Goal: Navigation & Orientation: Find specific page/section

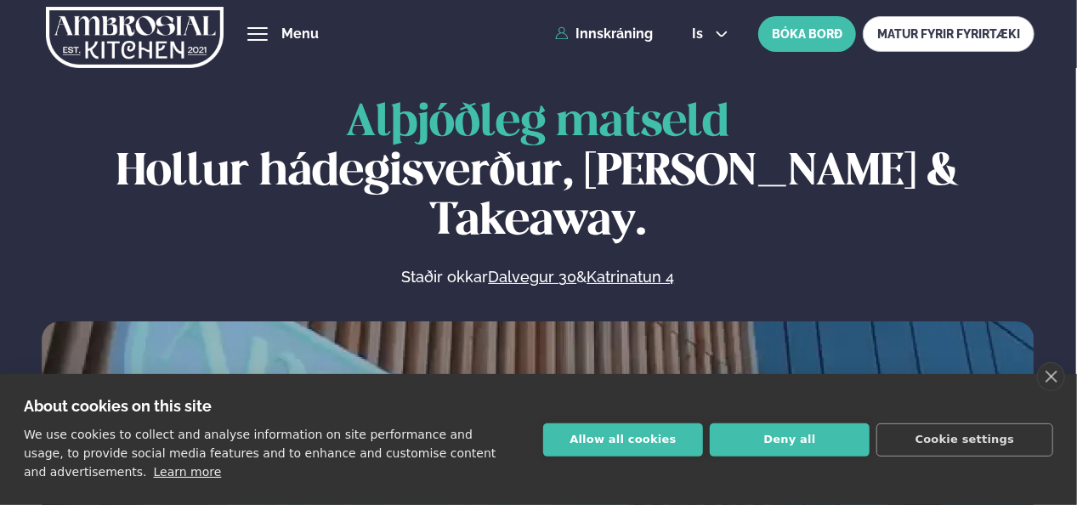
click at [706, 444] on div "Allow all cookies Deny all Cookie settings" at bounding box center [798, 439] width 510 height 33
click at [686, 446] on button "Allow all cookies" at bounding box center [623, 439] width 160 height 33
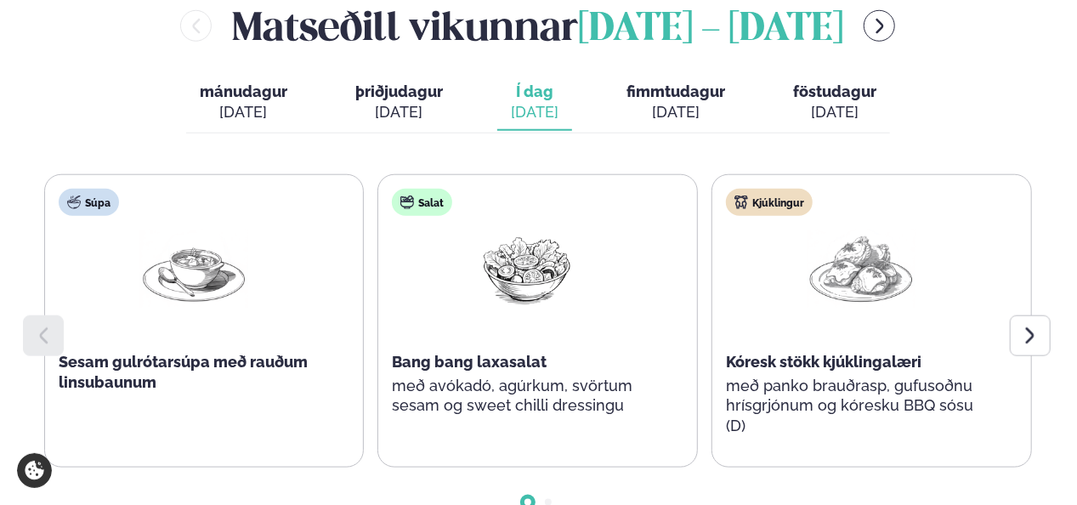
scroll to position [765, 0]
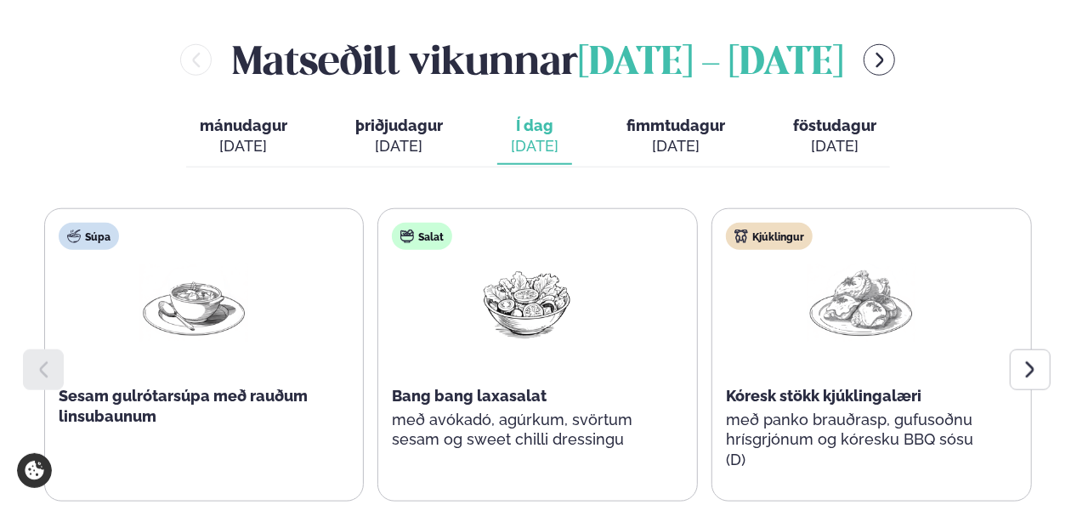
click at [684, 136] on div "[DATE]" at bounding box center [675, 146] width 99 height 20
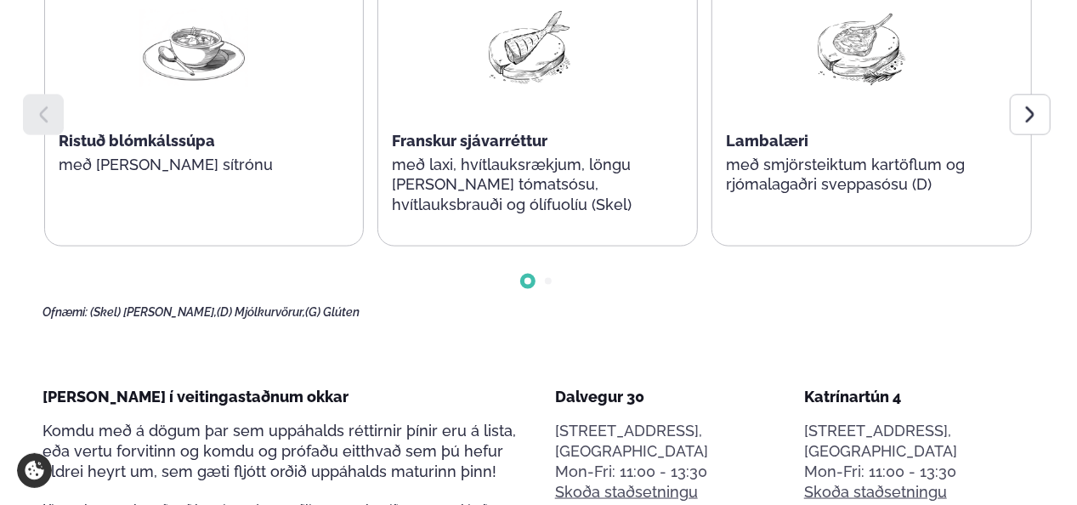
scroll to position [935, 0]
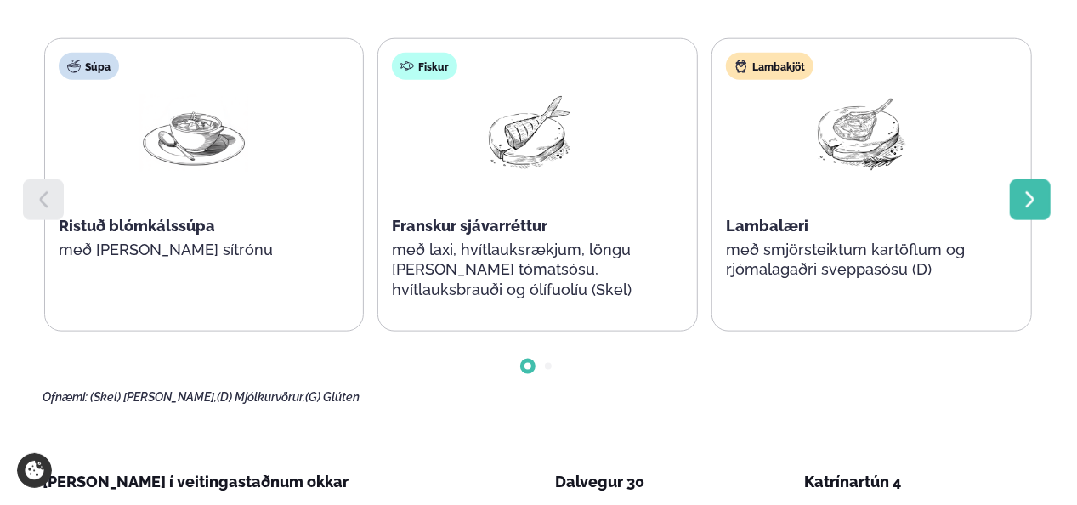
click at [1029, 190] on icon at bounding box center [1030, 200] width 20 height 20
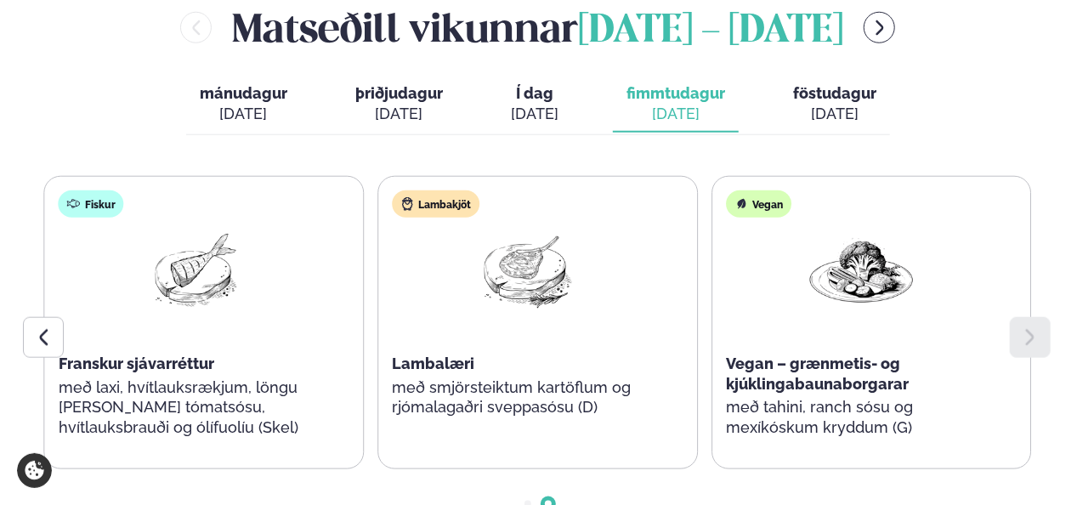
scroll to position [765, 0]
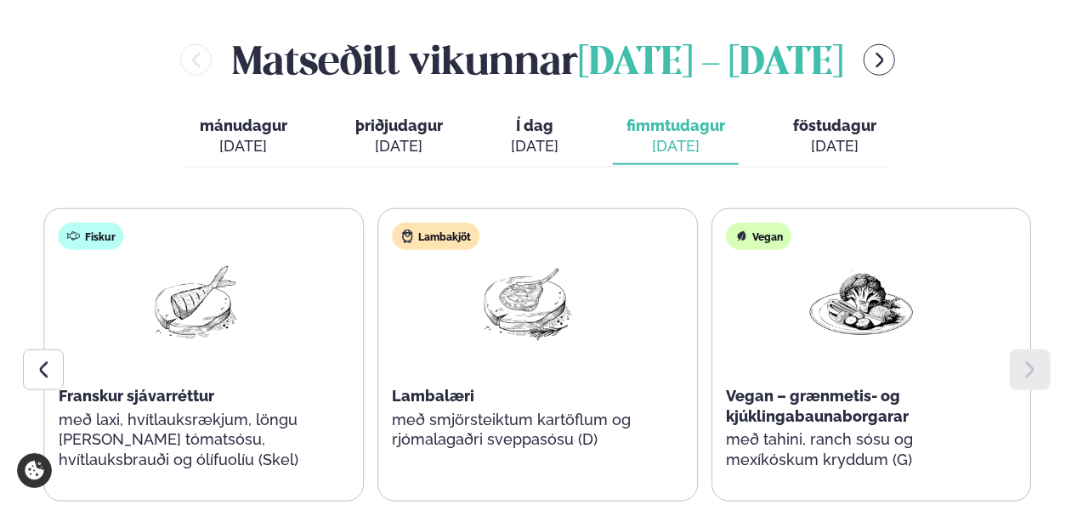
click at [1034, 360] on icon at bounding box center [1030, 370] width 20 height 20
click at [35, 349] on div at bounding box center [43, 369] width 41 height 41
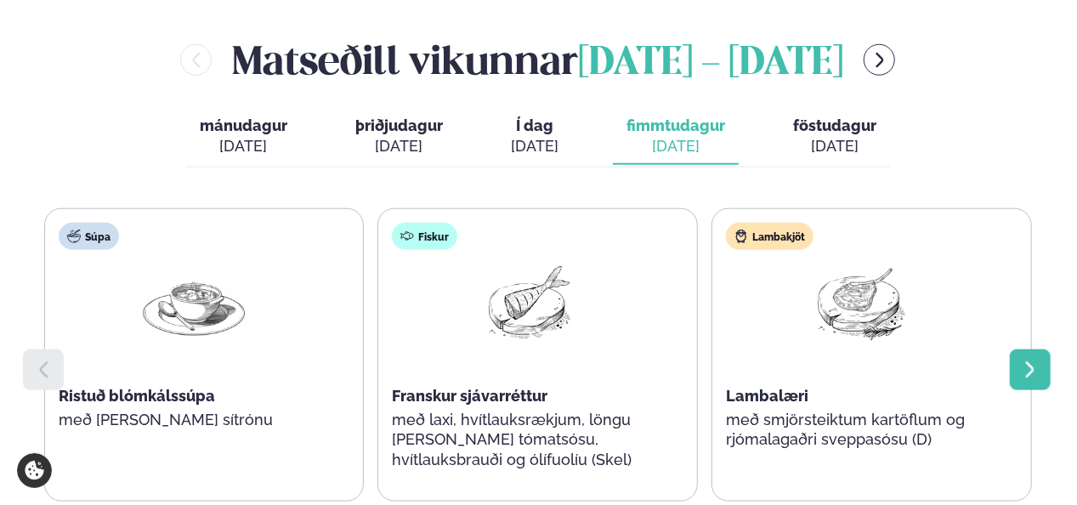
click at [1036, 360] on icon at bounding box center [1030, 370] width 20 height 20
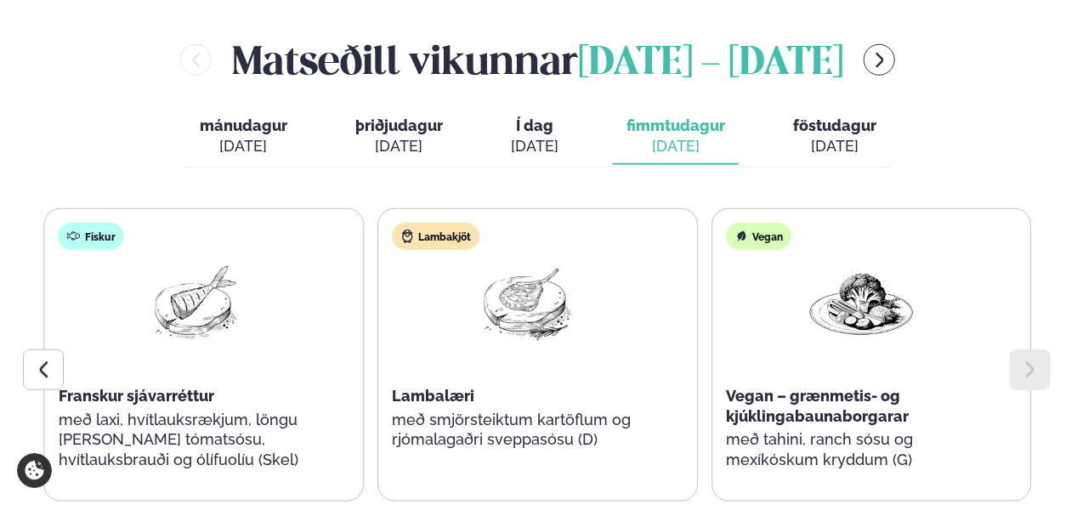
click at [809, 136] on div "[DATE]" at bounding box center [834, 146] width 83 height 20
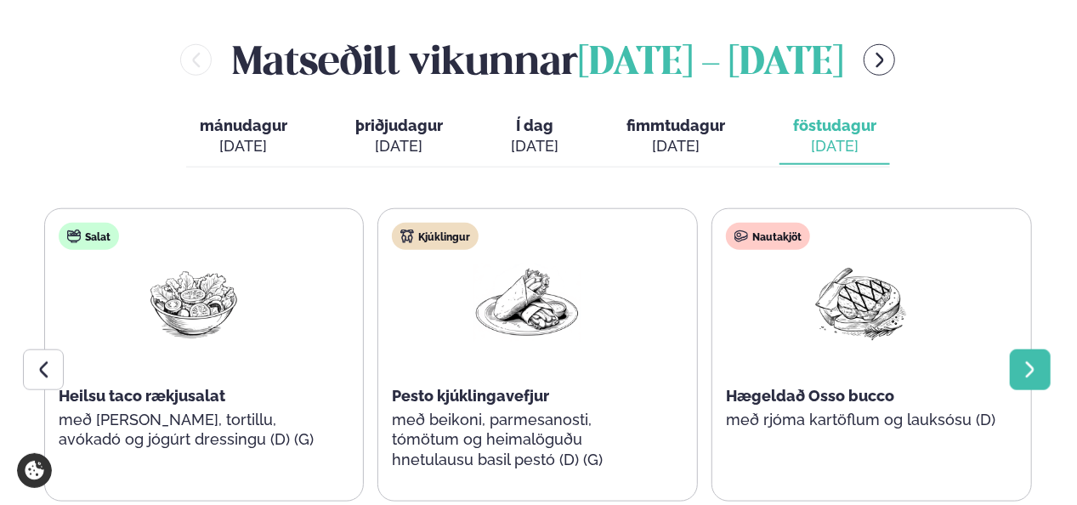
click at [1028, 361] on icon at bounding box center [1030, 369] width 8 height 16
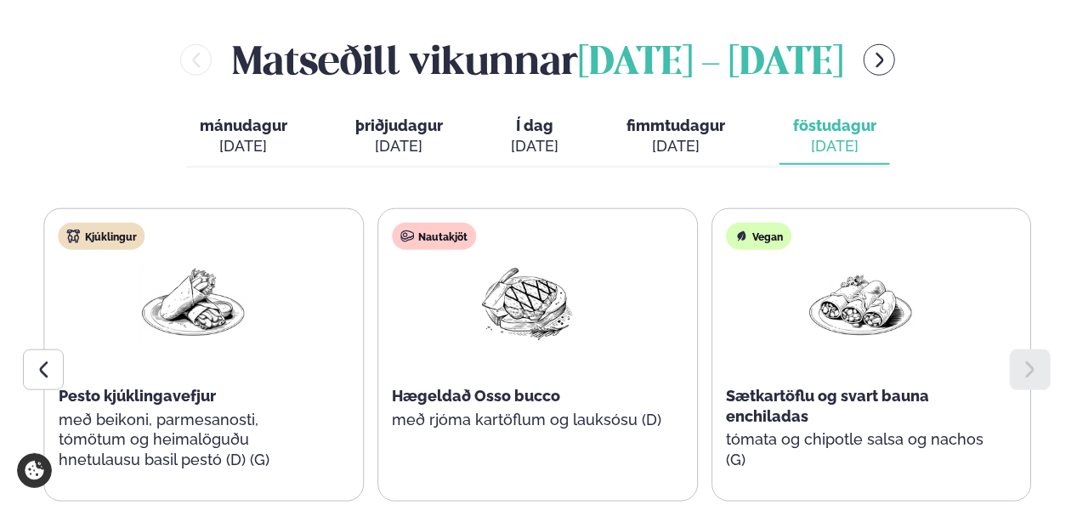
click at [1028, 361] on icon at bounding box center [1030, 369] width 8 height 16
click at [206, 109] on button "mánudagur mán. [DATE]" at bounding box center [243, 137] width 115 height 56
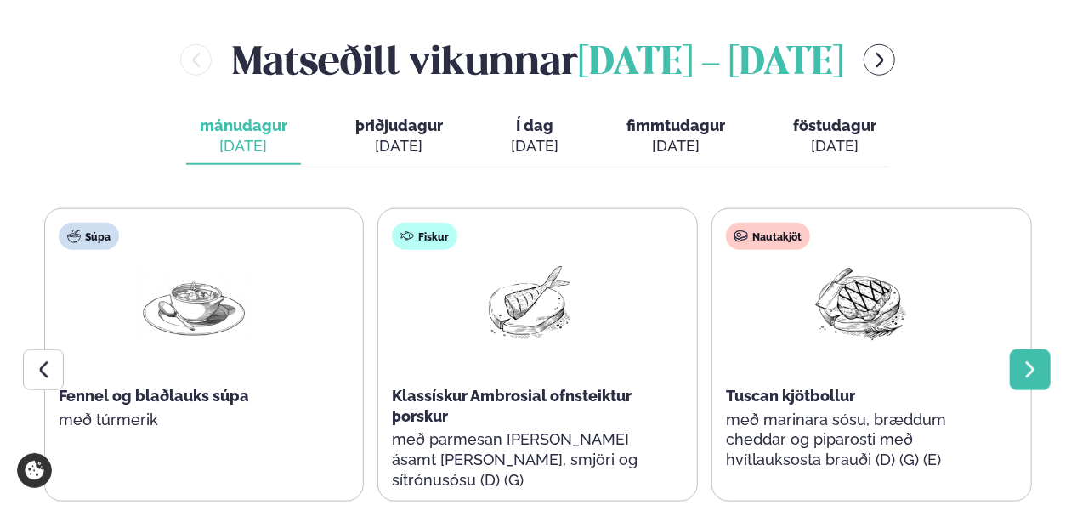
click at [1023, 360] on icon at bounding box center [1030, 370] width 20 height 20
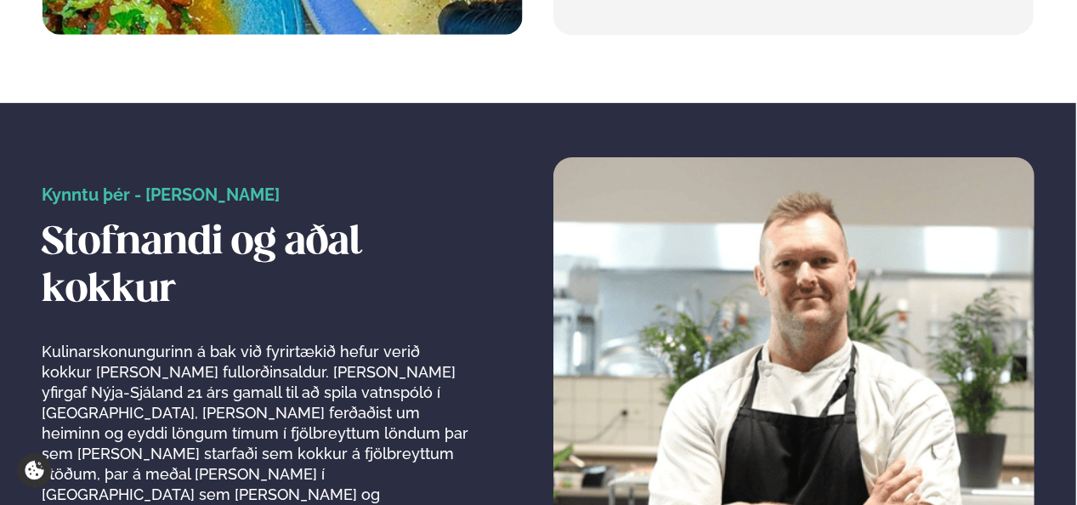
scroll to position [2805, 0]
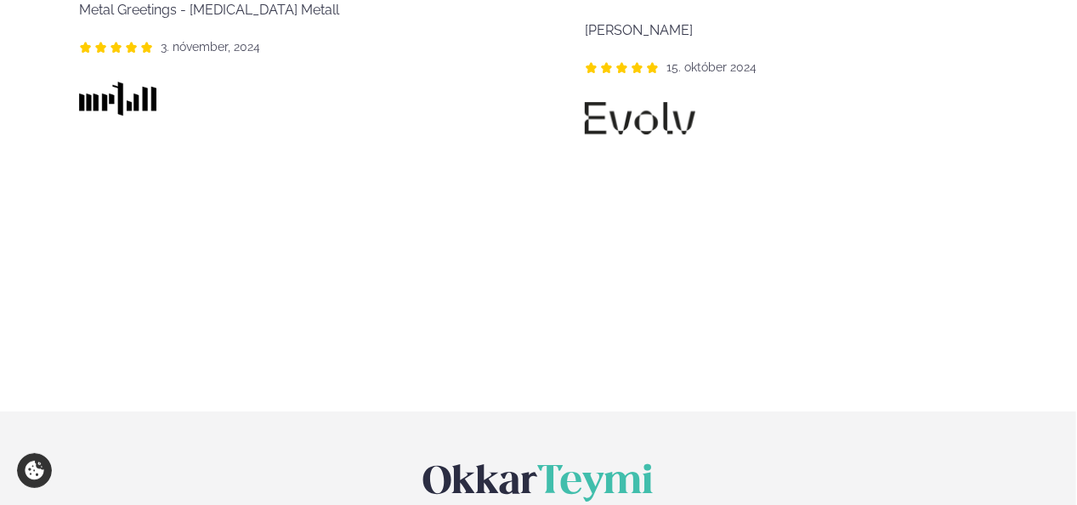
scroll to position [2550, 0]
